Goal: Check status: Check status

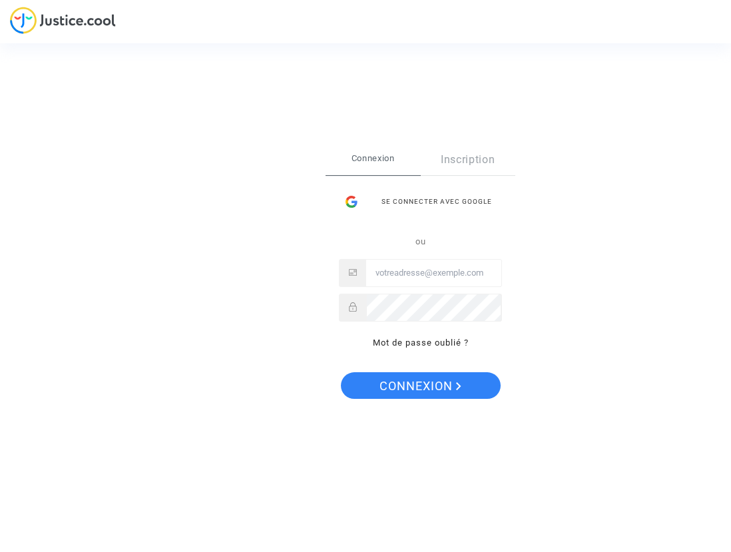
type input "antoine.aghroum@free.fr"
click at [416, 396] on span "Connexion" at bounding box center [421, 386] width 82 height 28
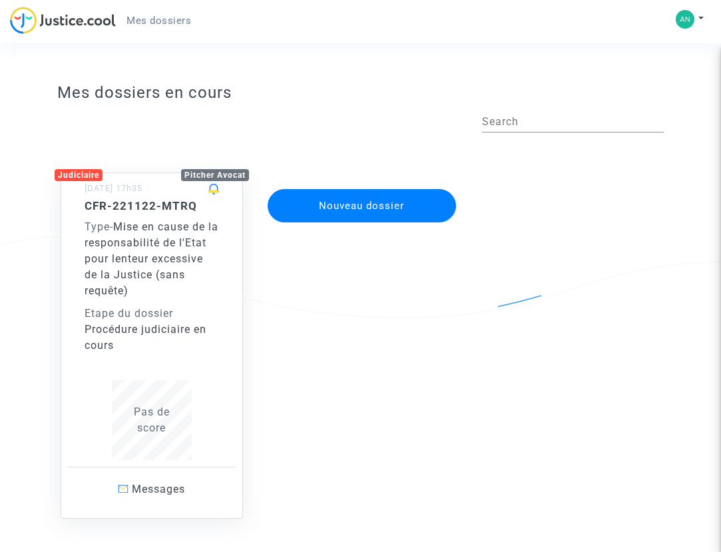
click at [153, 346] on div "Procédure judiciaire en cours" at bounding box center [152, 338] width 135 height 32
click at [189, 318] on div "Etape du dossier" at bounding box center [152, 314] width 135 height 16
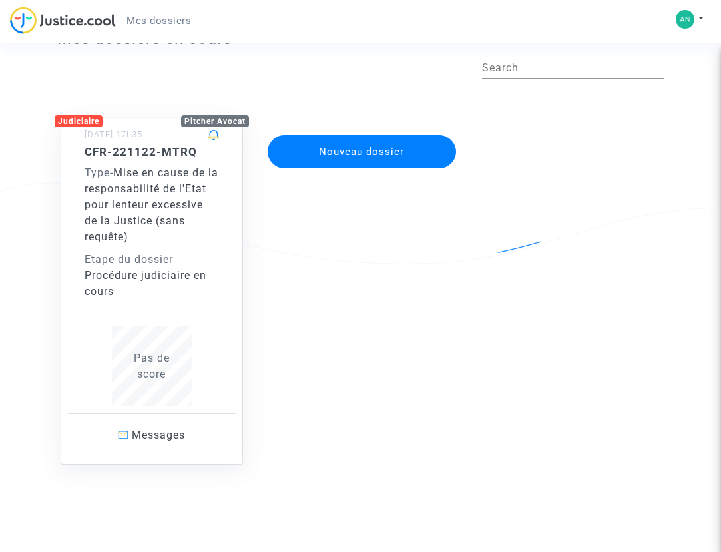
scroll to position [60, 0]
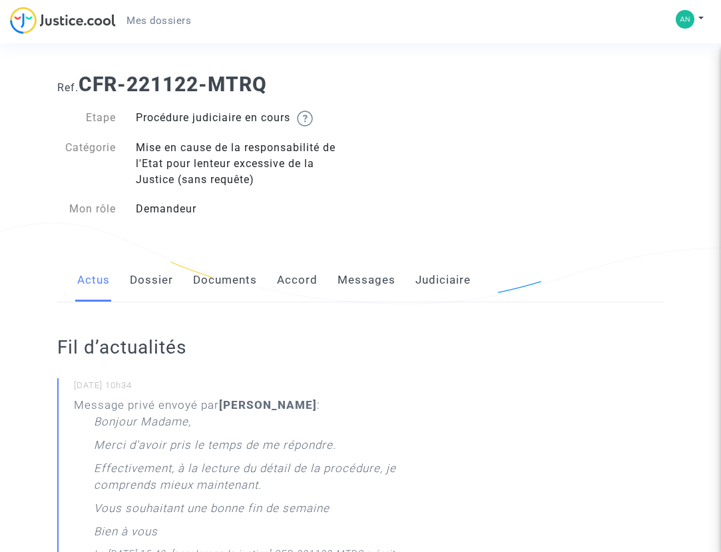
scroll to position [3, 0]
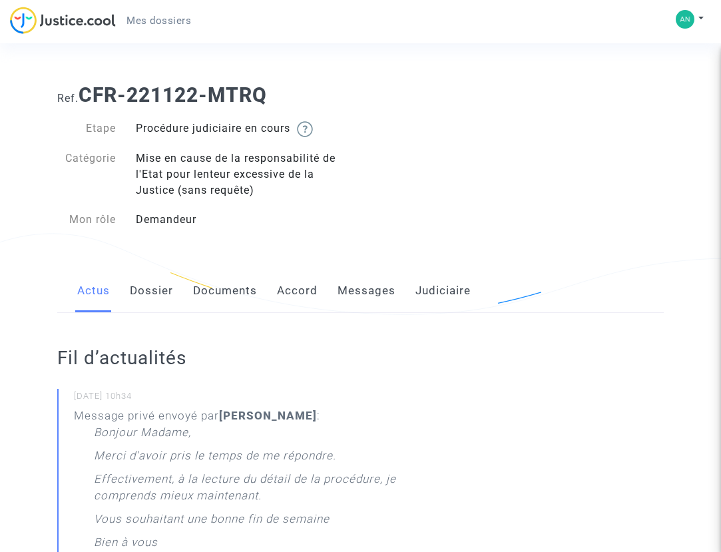
click at [230, 303] on link "Documents" at bounding box center [225, 291] width 64 height 44
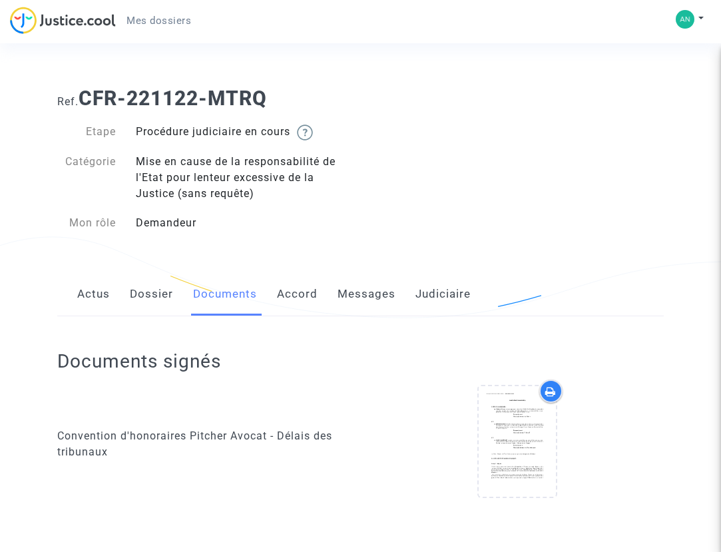
click at [167, 302] on link "Dossier" at bounding box center [151, 294] width 43 height 44
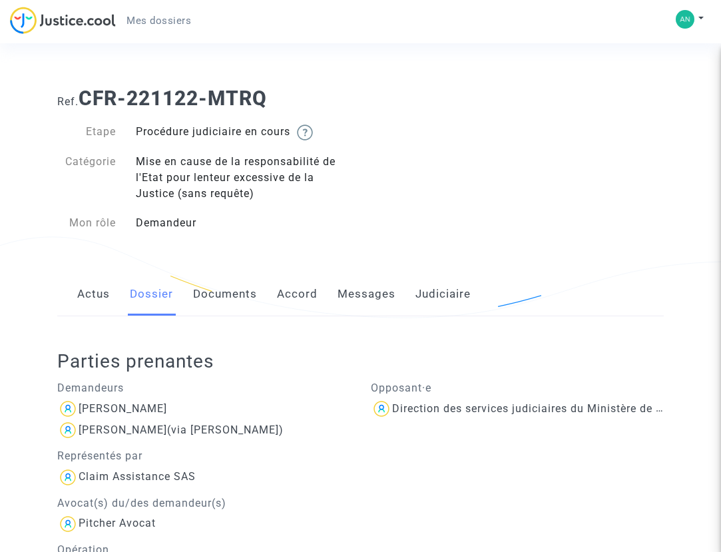
click at [379, 300] on link "Messages" at bounding box center [367, 294] width 58 height 44
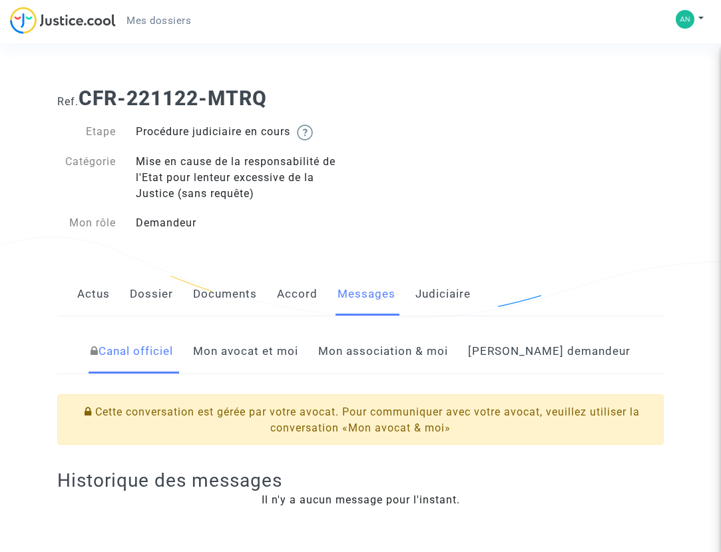
click at [434, 295] on link "Judiciaire" at bounding box center [443, 294] width 55 height 44
